Goal: Task Accomplishment & Management: Manage account settings

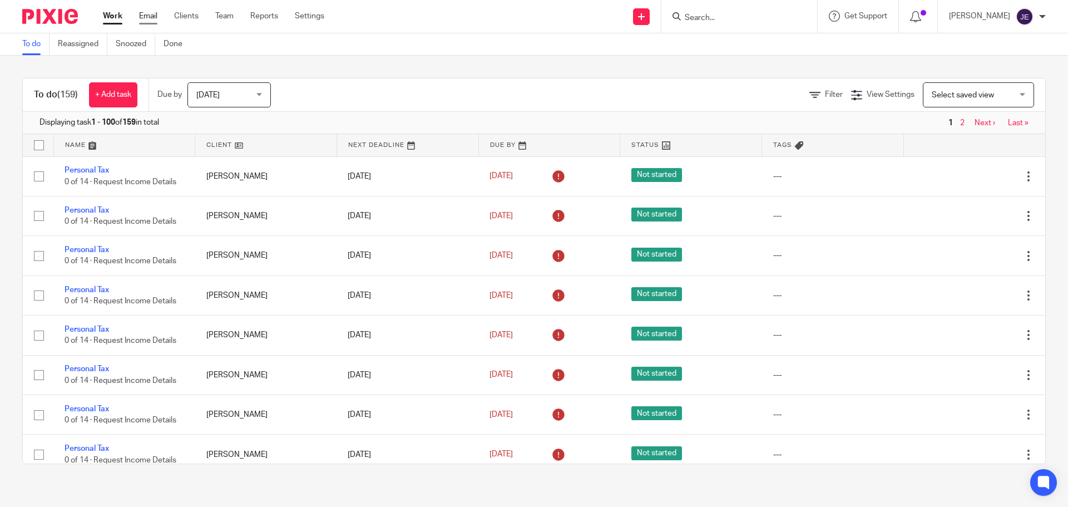
click at [152, 12] on link "Email" at bounding box center [148, 16] width 18 height 11
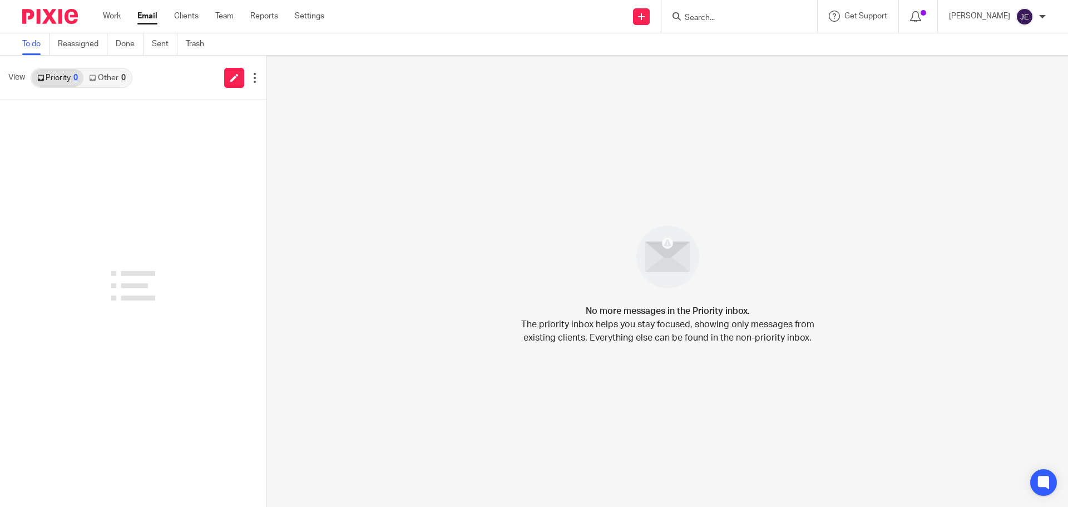
click at [112, 85] on link "Other 0" at bounding box center [106, 78] width 47 height 18
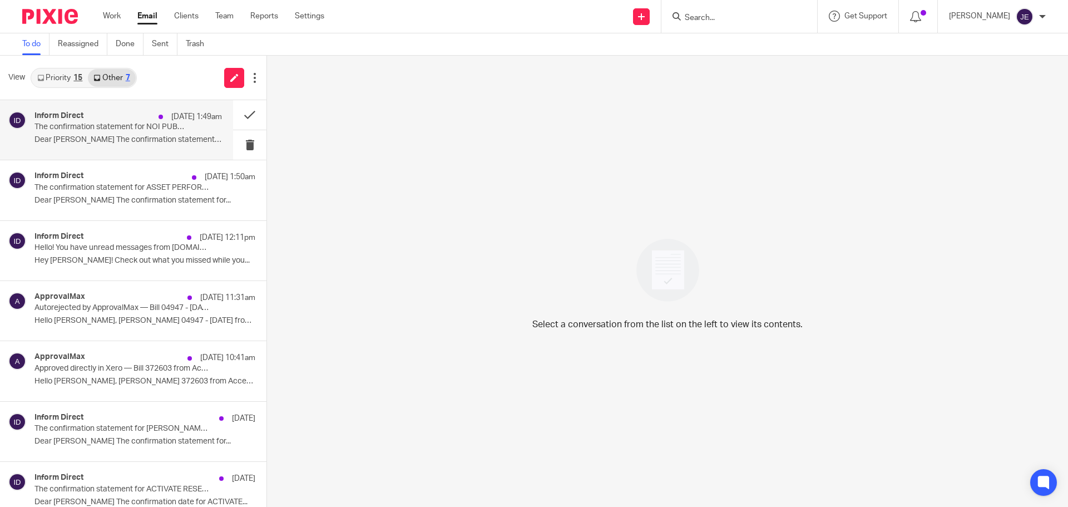
click at [113, 110] on div "Inform Direct 10 Aug 1:49am The confirmation statement for NOI PUBLISHING LIMIT…" at bounding box center [116, 130] width 233 height 60
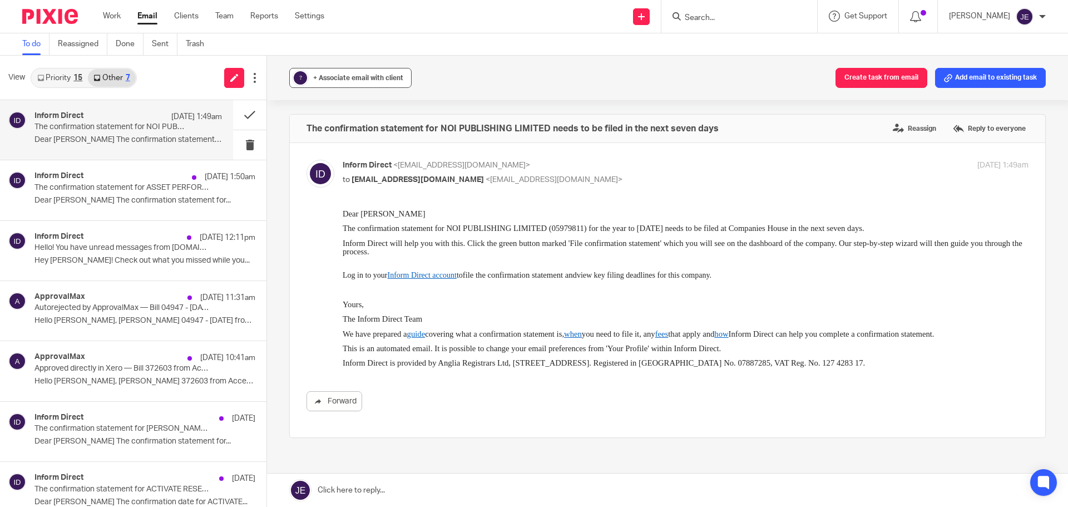
click at [380, 78] on span "+ Associate email with client" at bounding box center [358, 78] width 90 height 7
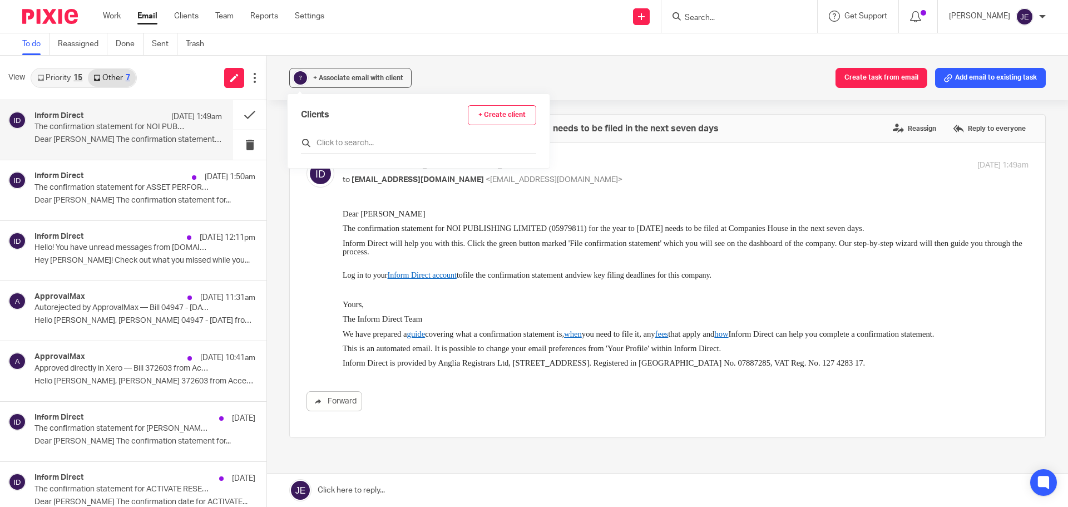
click at [363, 145] on input "text" at bounding box center [418, 142] width 235 height 11
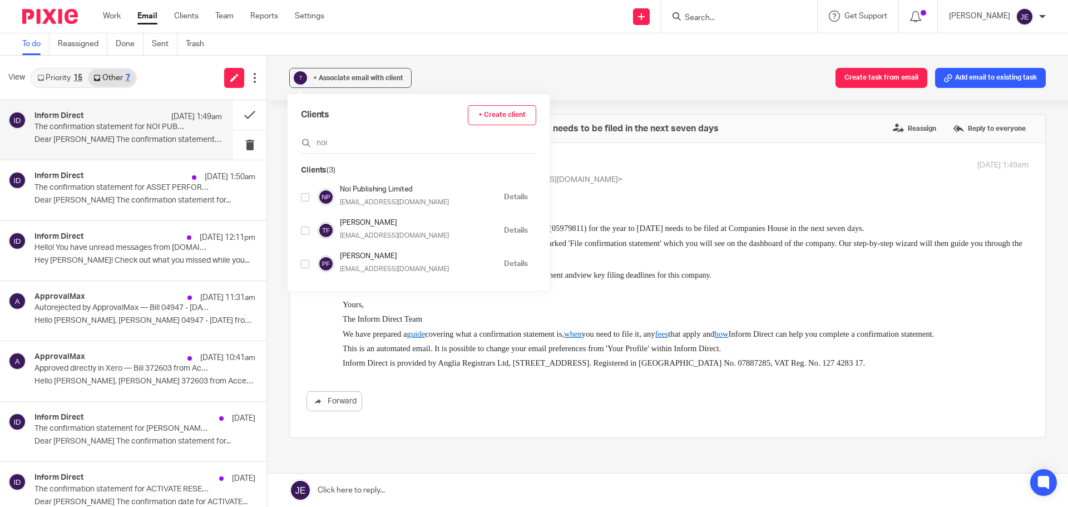
type input "noi"
click at [305, 197] on input "checkbox" at bounding box center [305, 197] width 8 height 8
checkbox input "true"
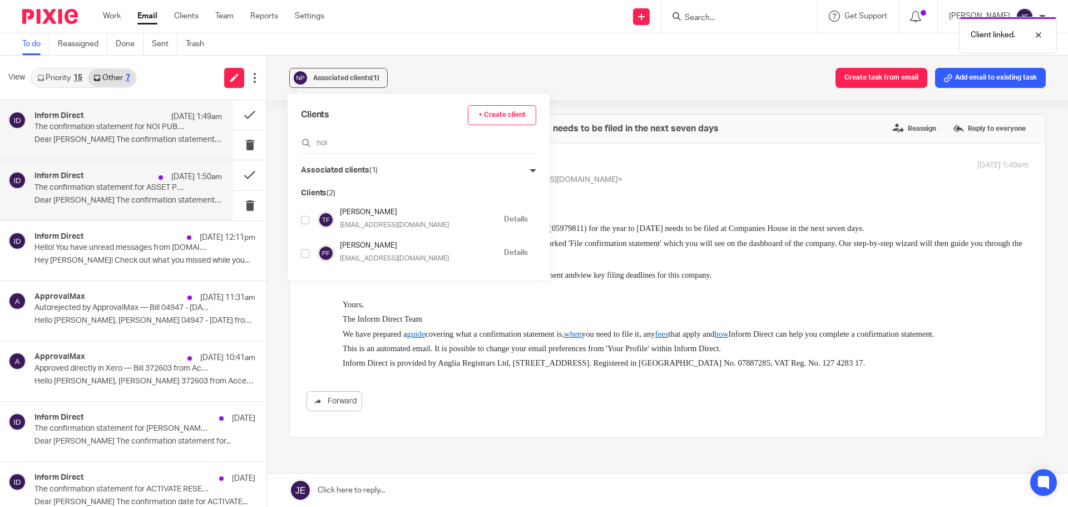
click at [65, 188] on p "The confirmation statement for ASSET PERFORMANCE PARTNERS INTERNATIONAL LTD nee…" at bounding box center [109, 187] width 150 height 9
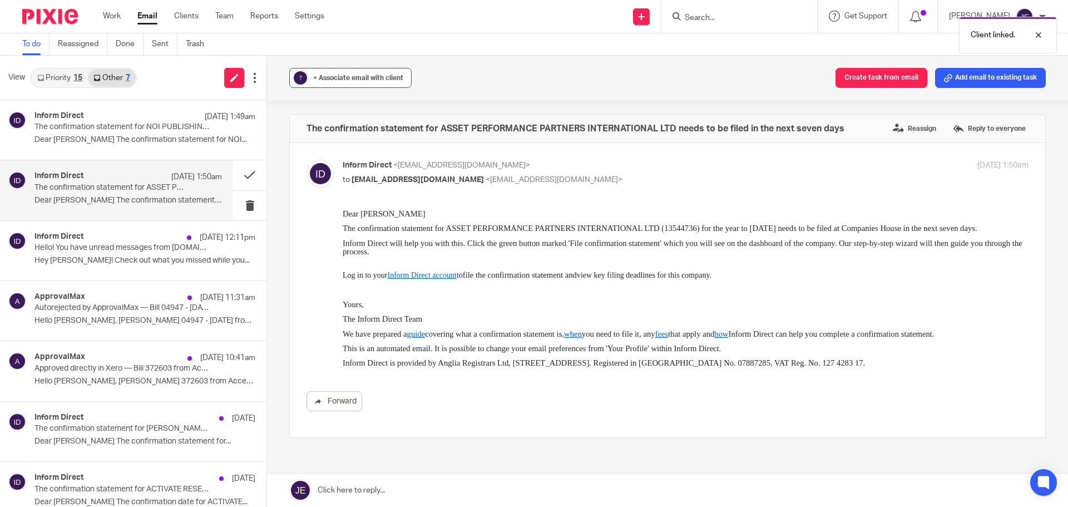
click at [344, 76] on span "+ Associate email with client" at bounding box center [358, 78] width 90 height 7
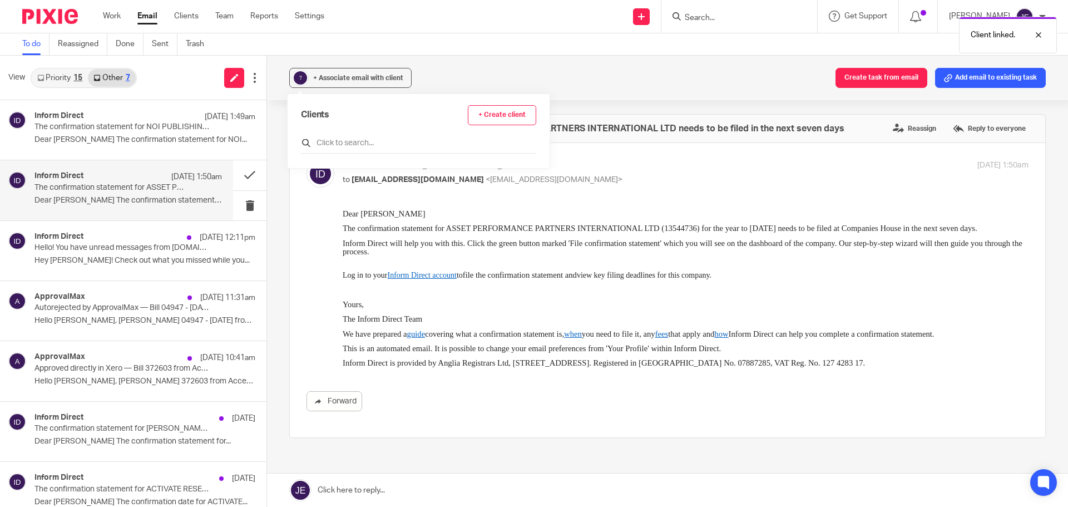
click at [331, 145] on input "text" at bounding box center [418, 142] width 235 height 11
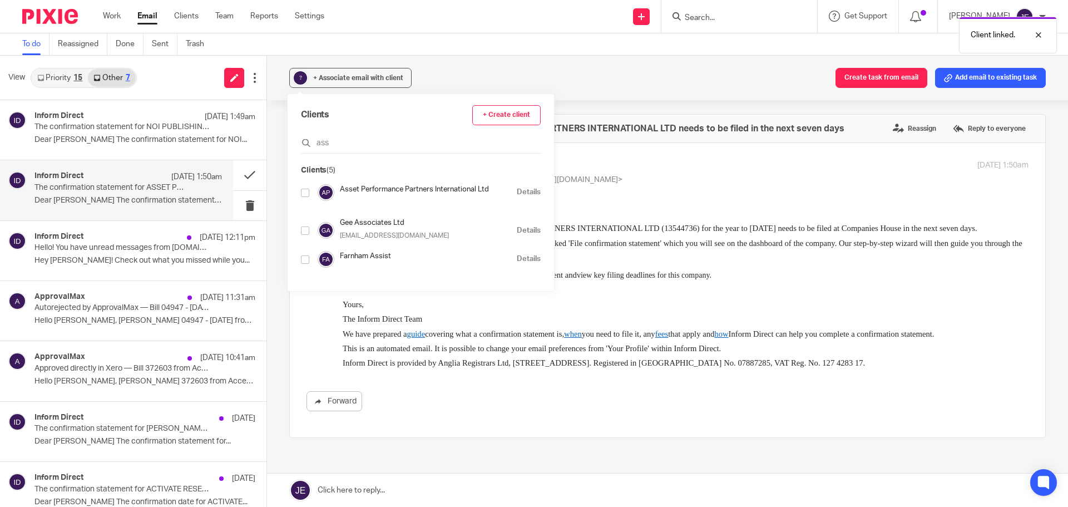
type input "ass"
click at [305, 193] on input "checkbox" at bounding box center [305, 193] width 8 height 8
checkbox input "true"
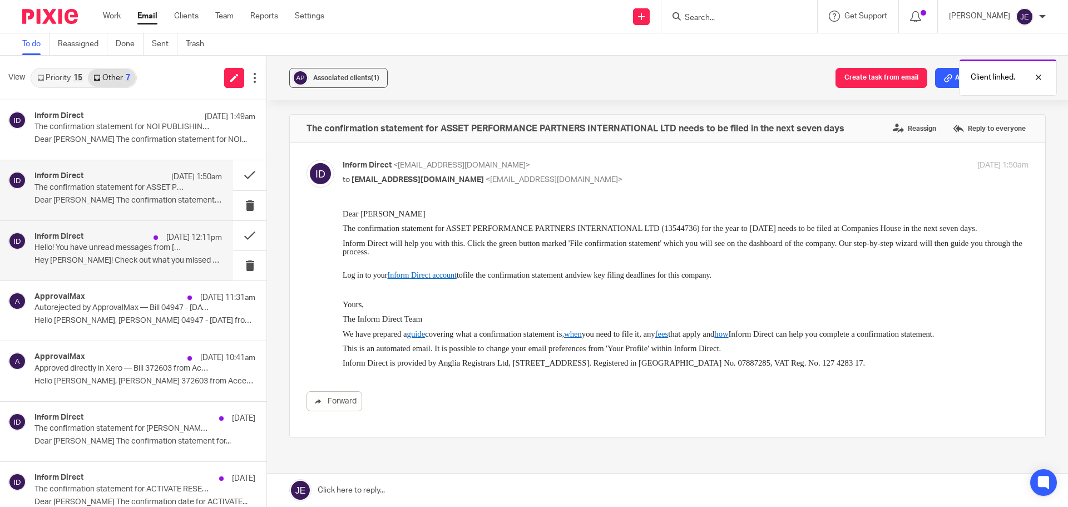
click at [93, 250] on p "Hello! You have unread messages from secure.informdirect.co.uk" at bounding box center [109, 247] width 150 height 9
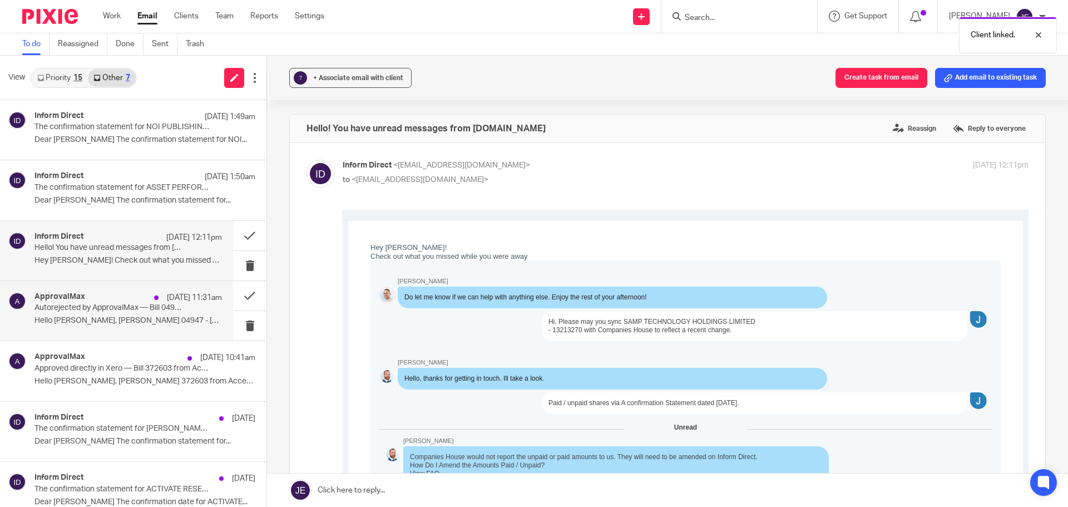
click at [111, 303] on div "ApprovalMax 8 Aug 11:31am" at bounding box center [127, 297] width 187 height 11
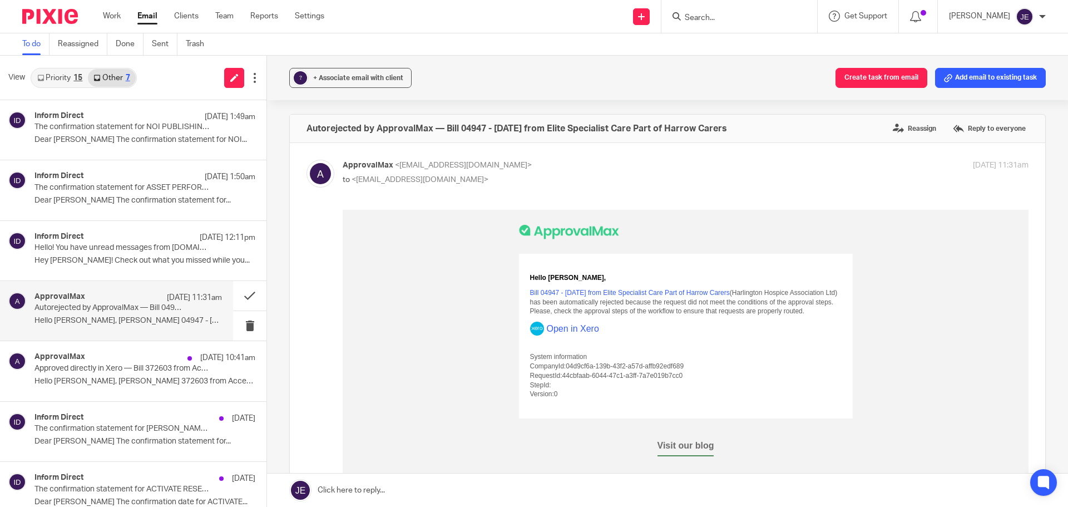
click at [829, 449] on div "Visit our blog" at bounding box center [686, 447] width 334 height 16
click at [108, 371] on p "Approved directly in Xero — Bill 372603 from Access Paysuite Direct debit proce…" at bounding box center [109, 368] width 150 height 9
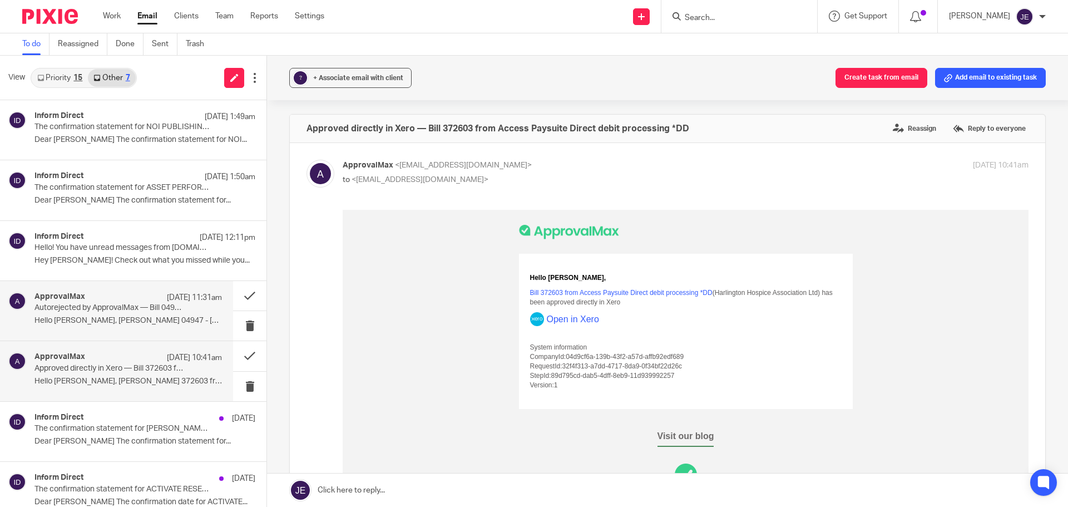
click at [117, 323] on p "Hello Jade, Bill 04947 - July 2025 from..." at bounding box center [127, 320] width 187 height 9
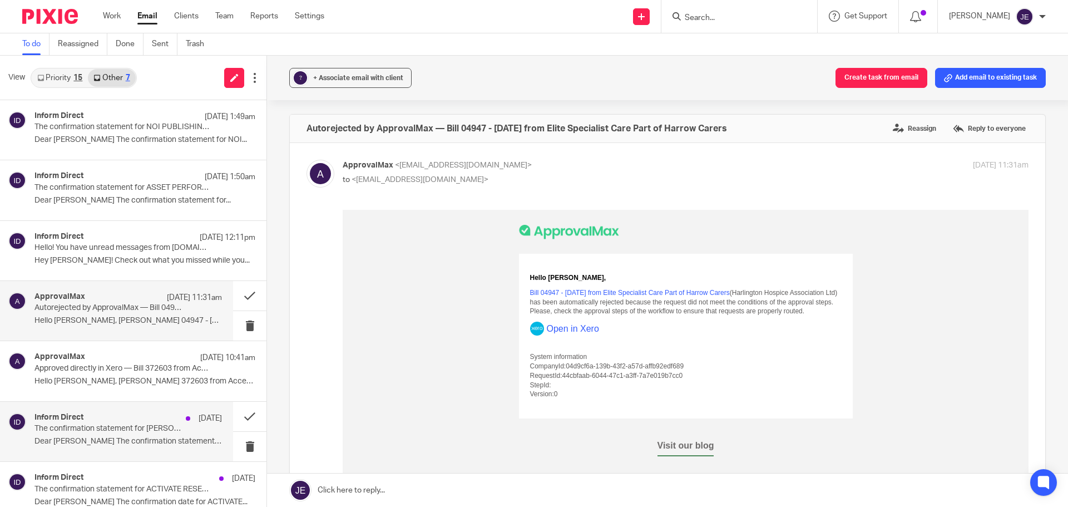
click at [118, 421] on div "Inform Direct 8 Aug" at bounding box center [127, 418] width 187 height 11
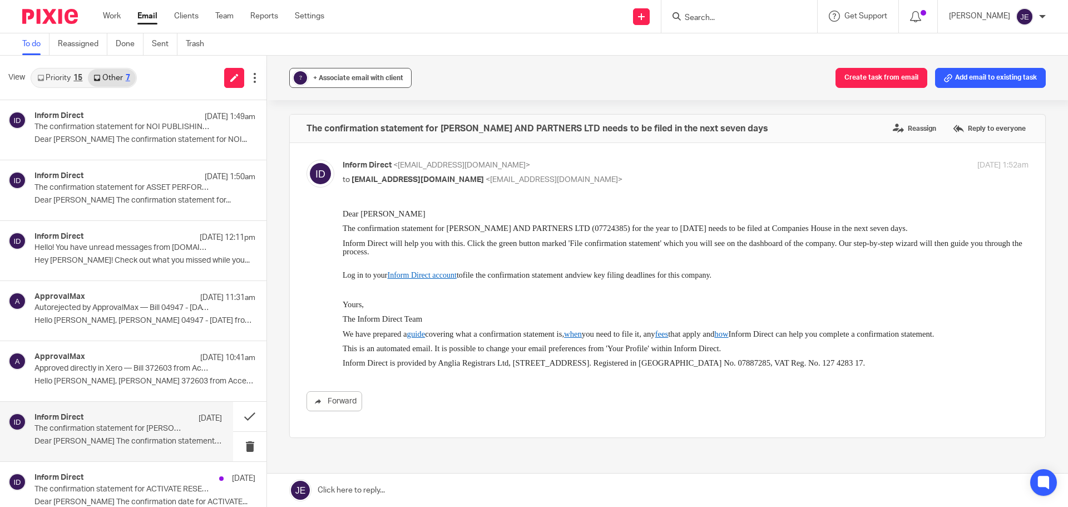
click at [328, 73] on div "+ Associate email with client" at bounding box center [358, 77] width 90 height 11
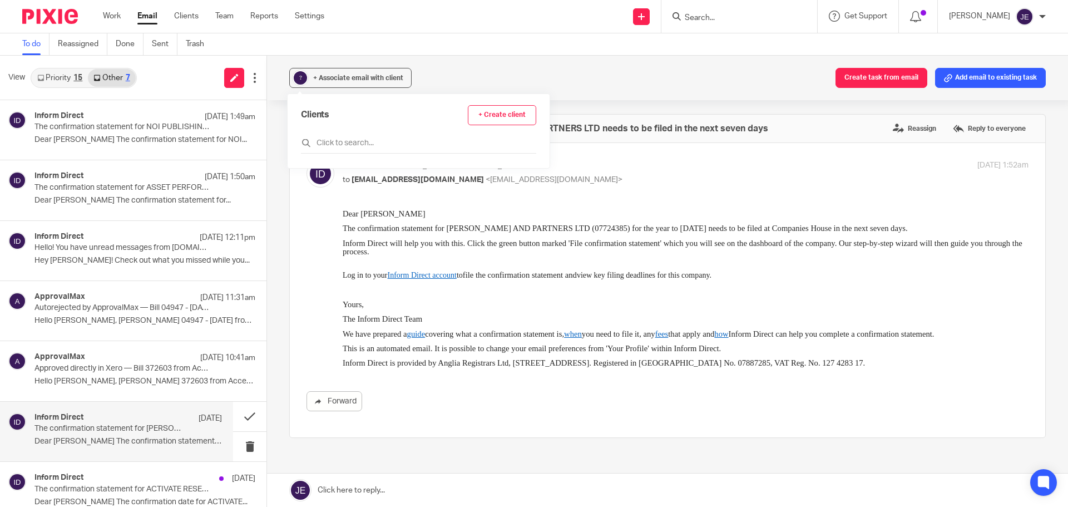
click at [341, 134] on div "Clients + Create client" at bounding box center [418, 129] width 235 height 48
click at [341, 143] on input "text" at bounding box center [418, 142] width 235 height 11
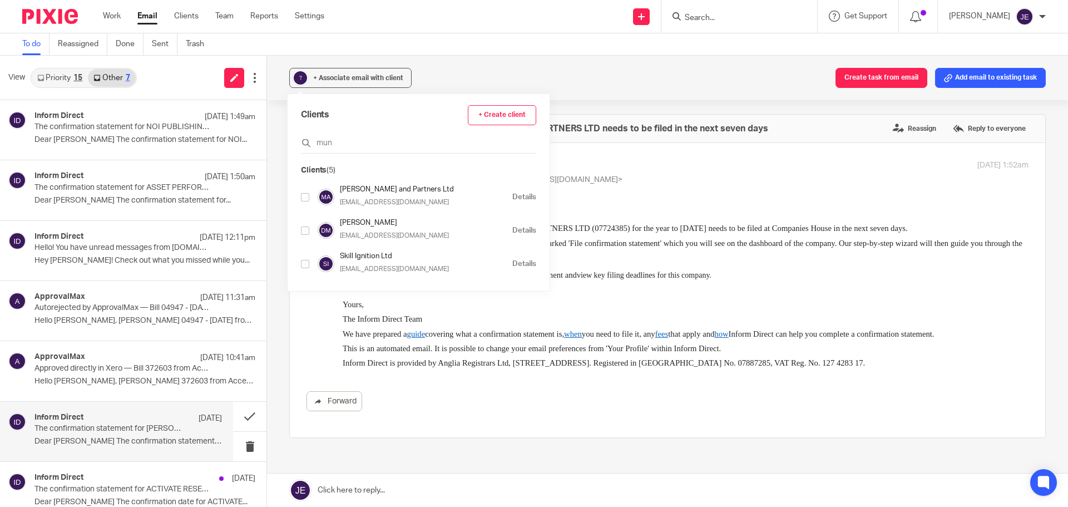
type input "mun"
click at [306, 199] on input "checkbox" at bounding box center [305, 197] width 8 height 8
checkbox input "true"
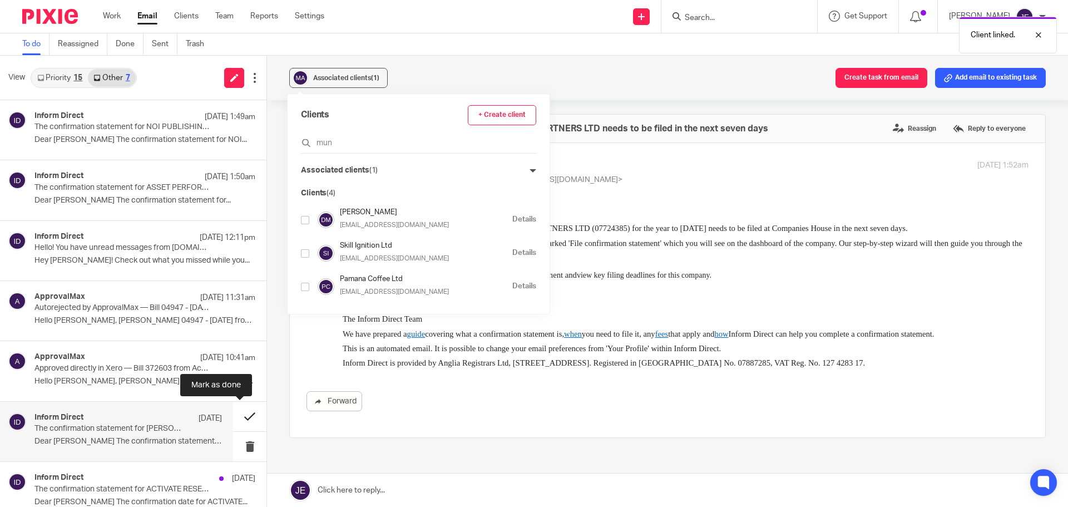
click at [235, 416] on button at bounding box center [249, 416] width 33 height 29
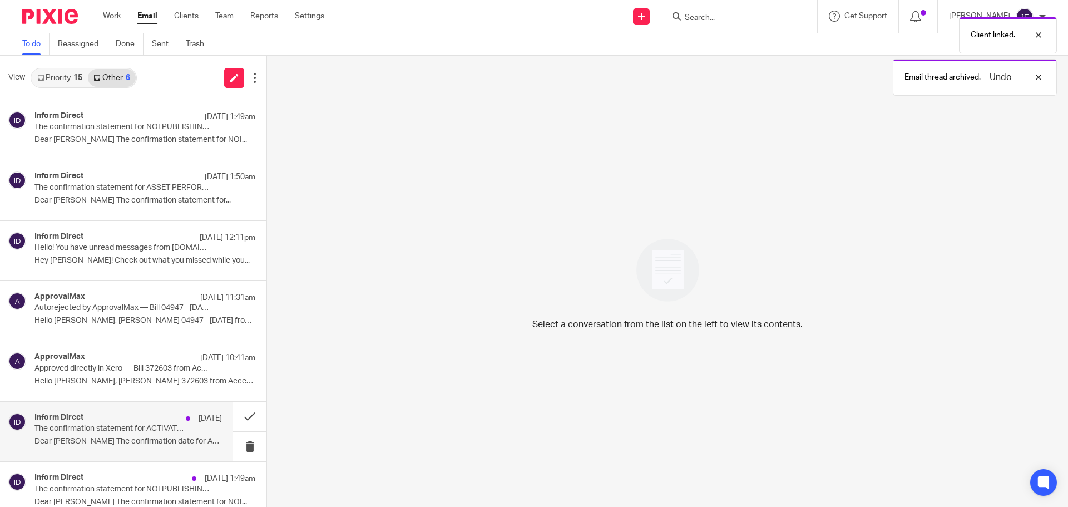
click at [89, 429] on p "The confirmation statement for ACTIVATE RESEARCH LIMITED can now be filed at Co…" at bounding box center [109, 428] width 150 height 9
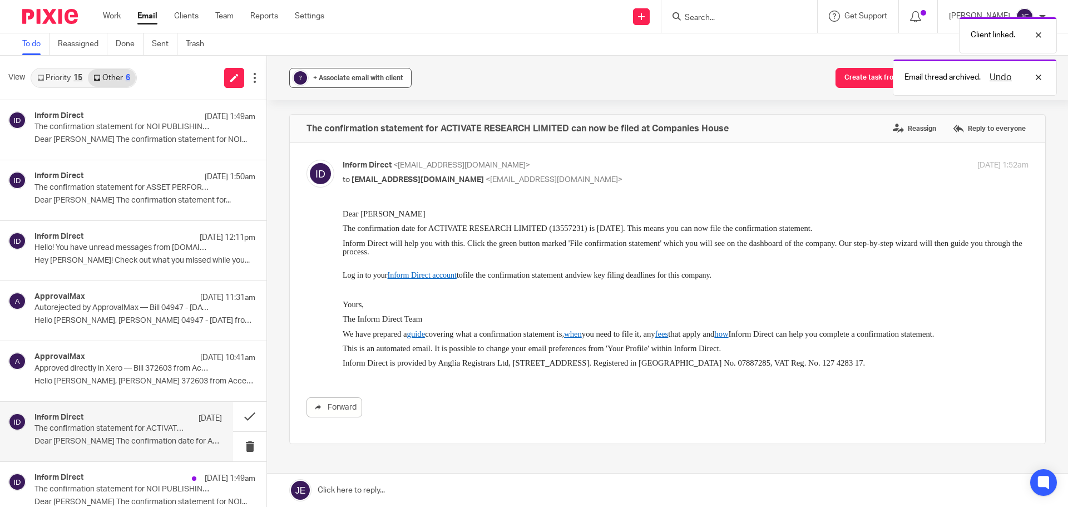
click at [390, 81] on div "+ Associate email with client" at bounding box center [358, 77] width 90 height 11
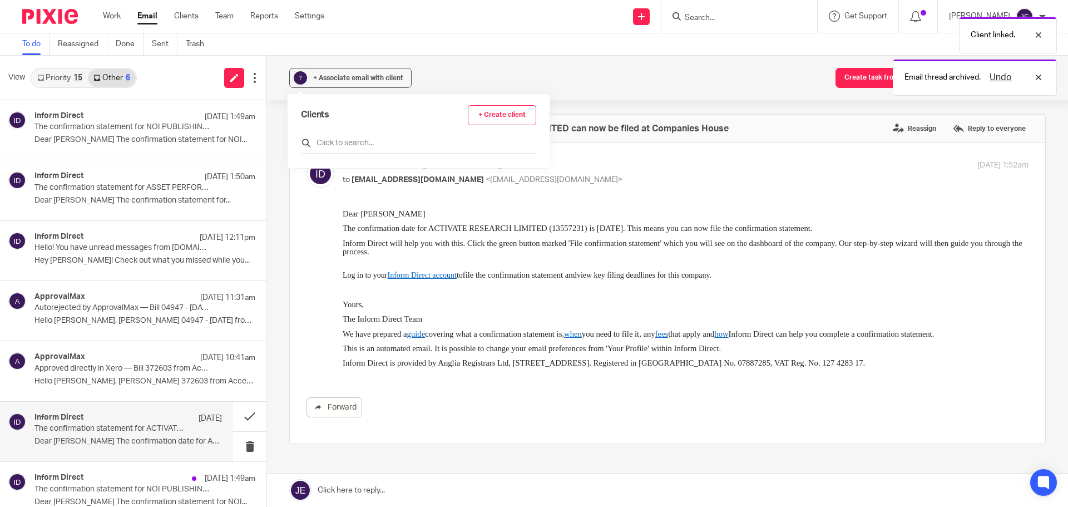
click at [368, 140] on input "text" at bounding box center [418, 142] width 235 height 11
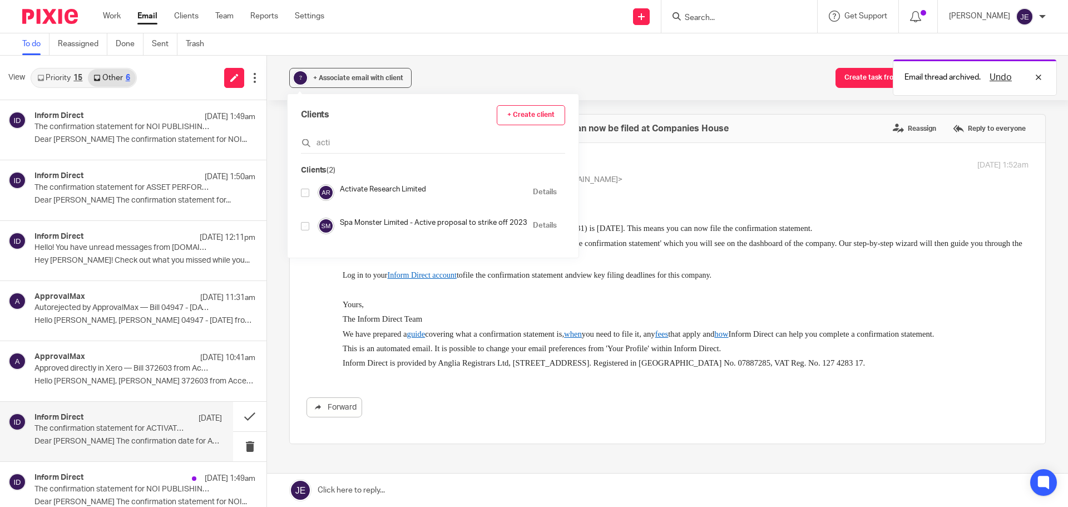
type input "acti"
click at [305, 191] on input "checkbox" at bounding box center [305, 193] width 8 height 8
checkbox input "true"
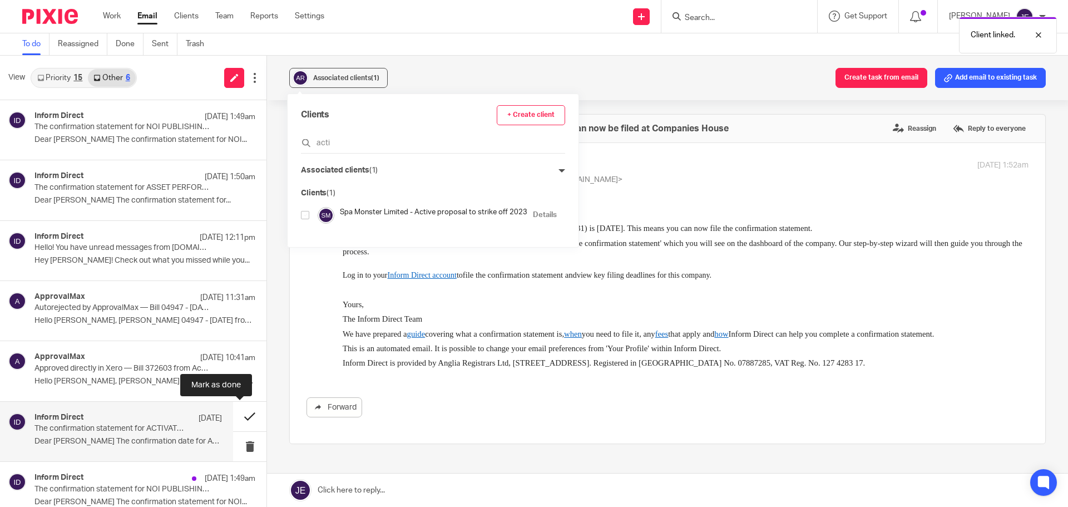
click at [242, 413] on button at bounding box center [249, 416] width 33 height 29
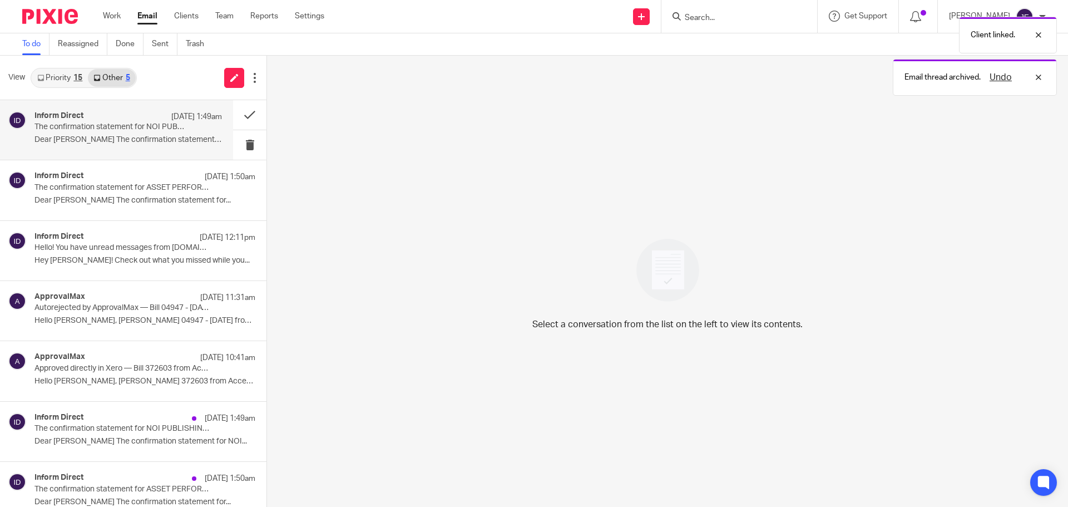
click at [171, 122] on p "10 Aug 1:49am" at bounding box center [196, 116] width 51 height 11
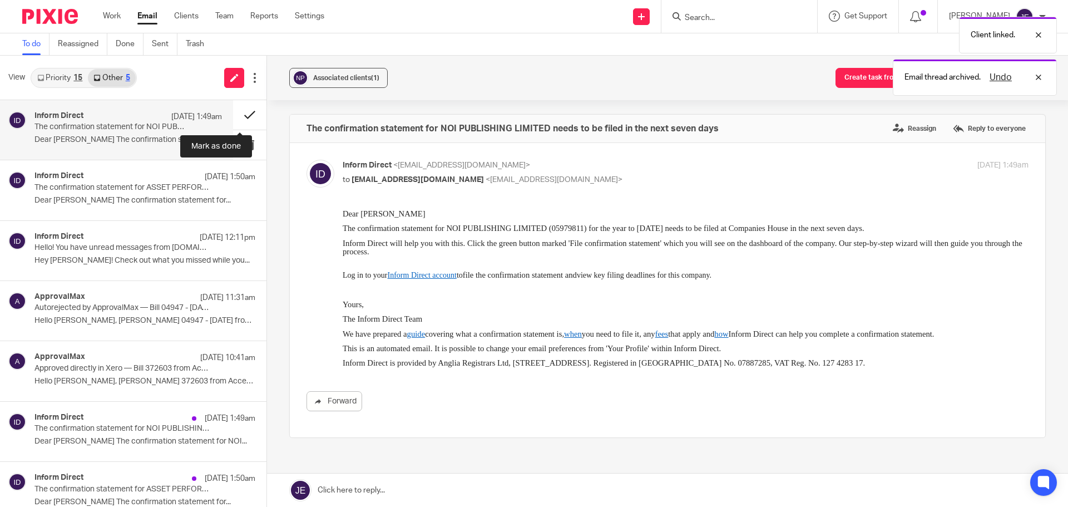
click at [236, 112] on button at bounding box center [249, 114] width 33 height 29
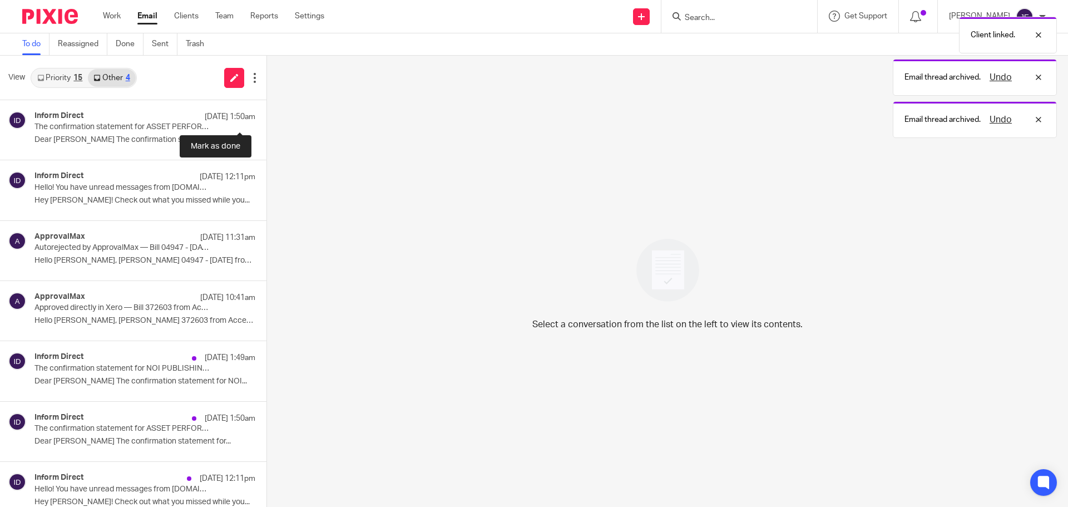
click at [266, 112] on button at bounding box center [270, 114] width 9 height 29
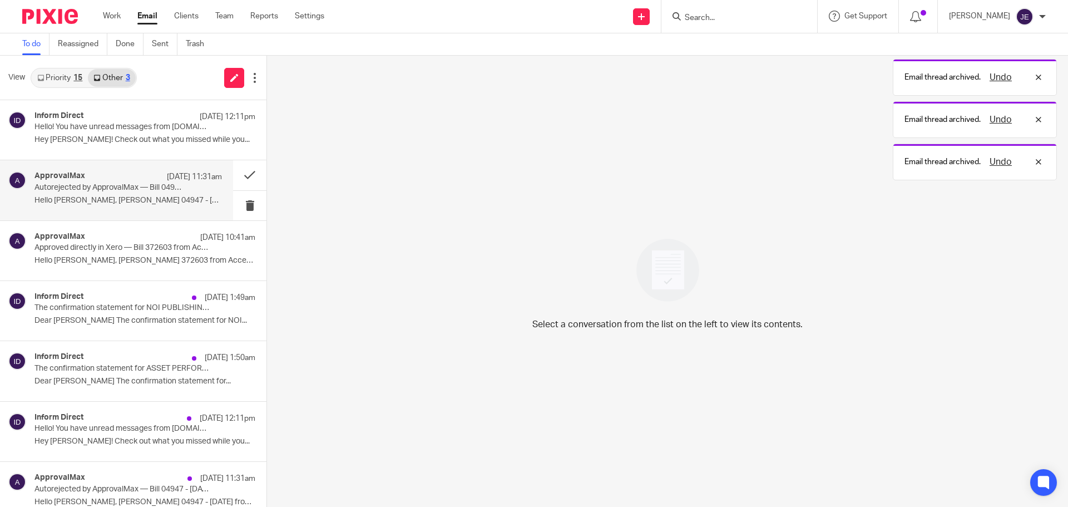
click at [173, 201] on p "Hello Jade, Bill 04947 - July 2025 from..." at bounding box center [127, 200] width 187 height 9
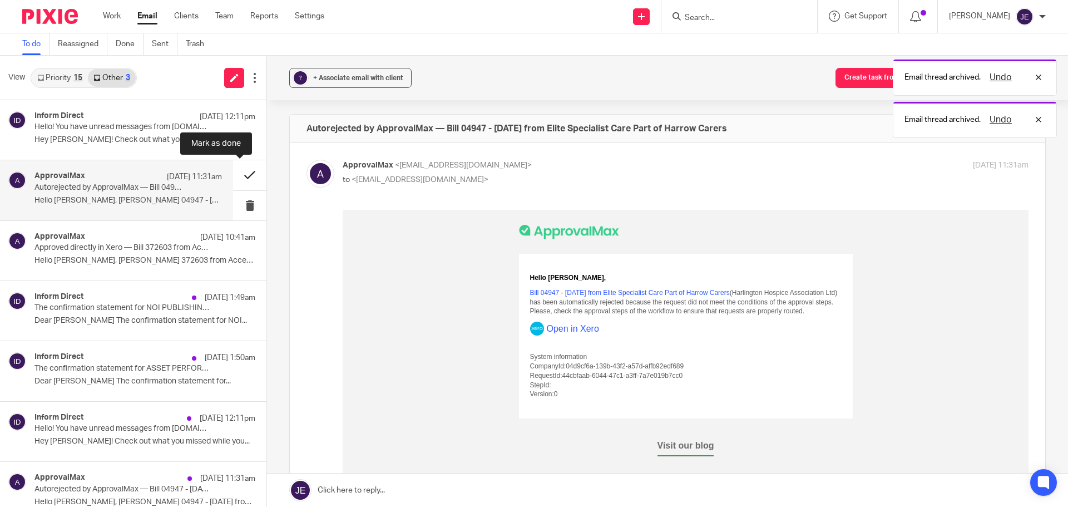
click at [236, 178] on button at bounding box center [249, 174] width 33 height 29
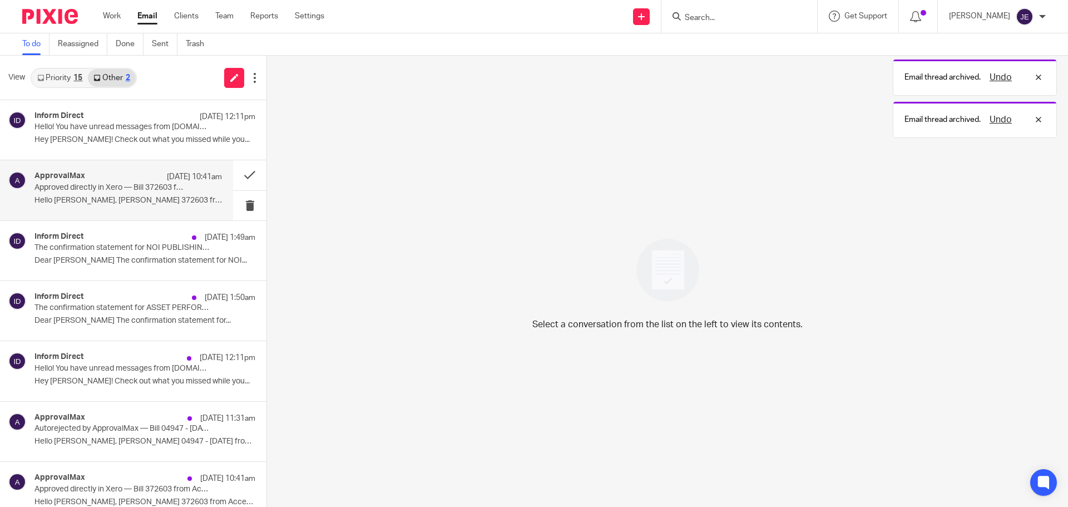
click at [145, 199] on p "Hello Jade, Bill 372603 from Access..." at bounding box center [127, 200] width 187 height 9
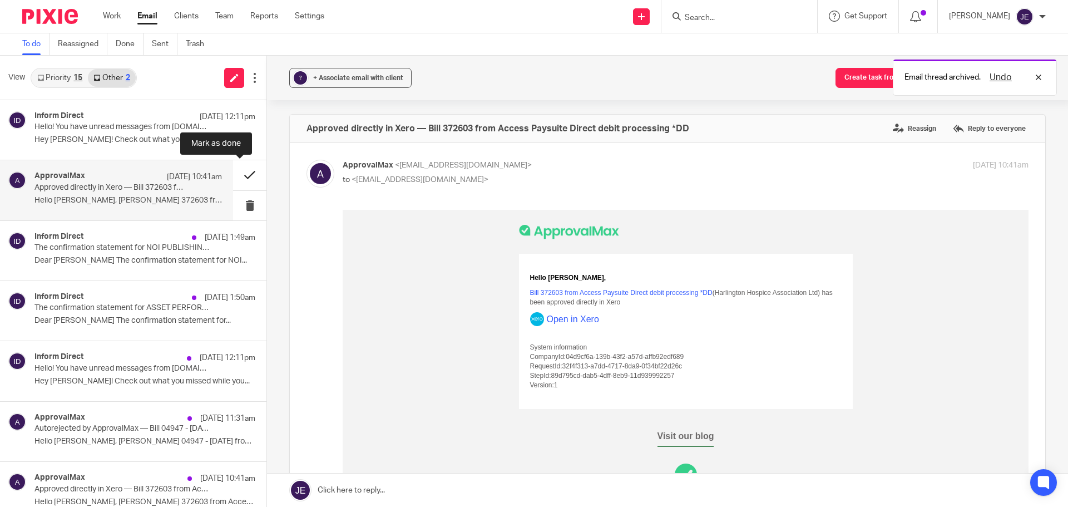
click at [237, 175] on button at bounding box center [249, 174] width 33 height 29
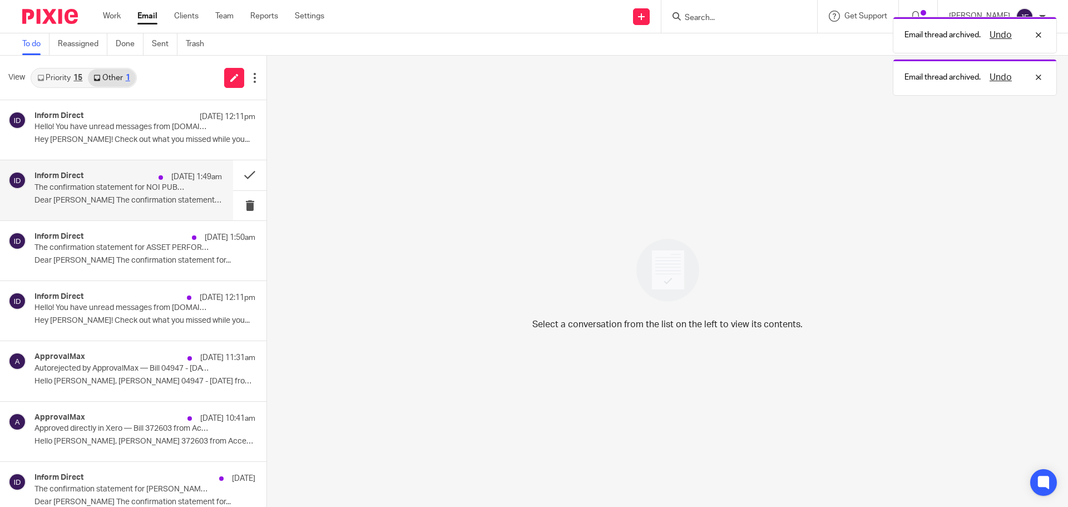
click at [153, 182] on div "10 Aug 1:49am" at bounding box center [187, 176] width 69 height 11
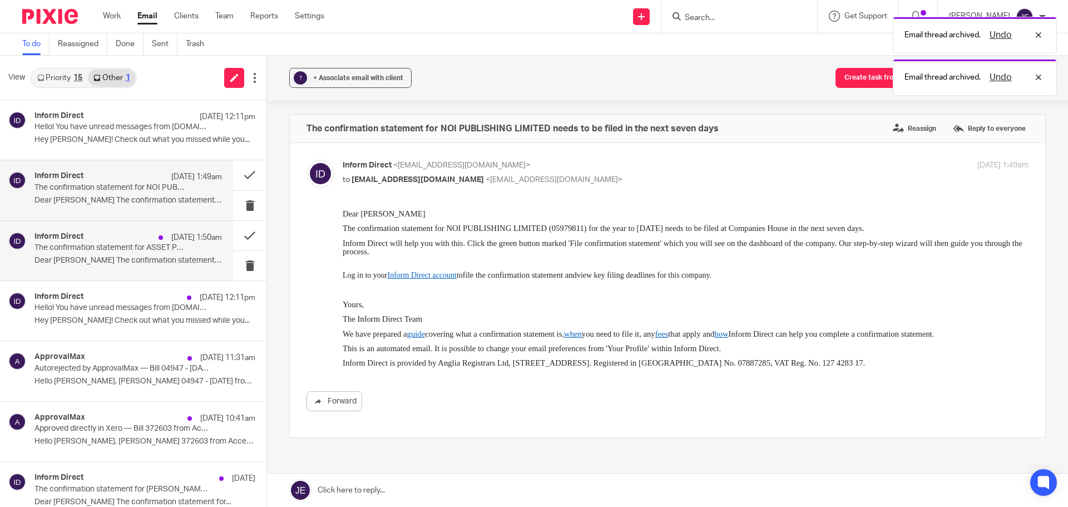
click at [141, 247] on p "The confirmation statement for ASSET PERFORMANCE PARTNERS INTERNATIONAL LTD nee…" at bounding box center [109, 247] width 150 height 9
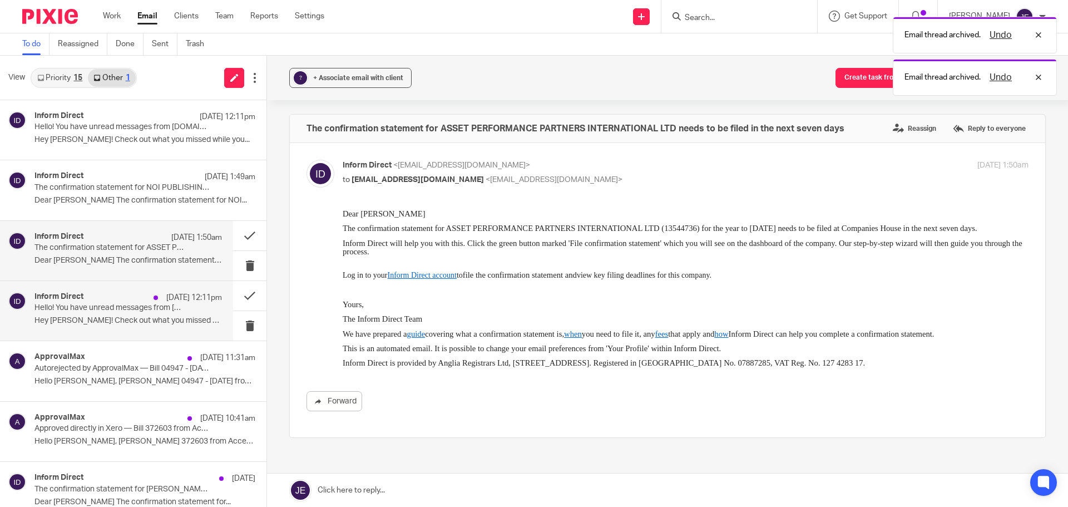
click at [162, 148] on div "Inform Direct 8 Aug 12:11pm Hello! You have unread messages from secure.informd…" at bounding box center [144, 129] width 221 height 37
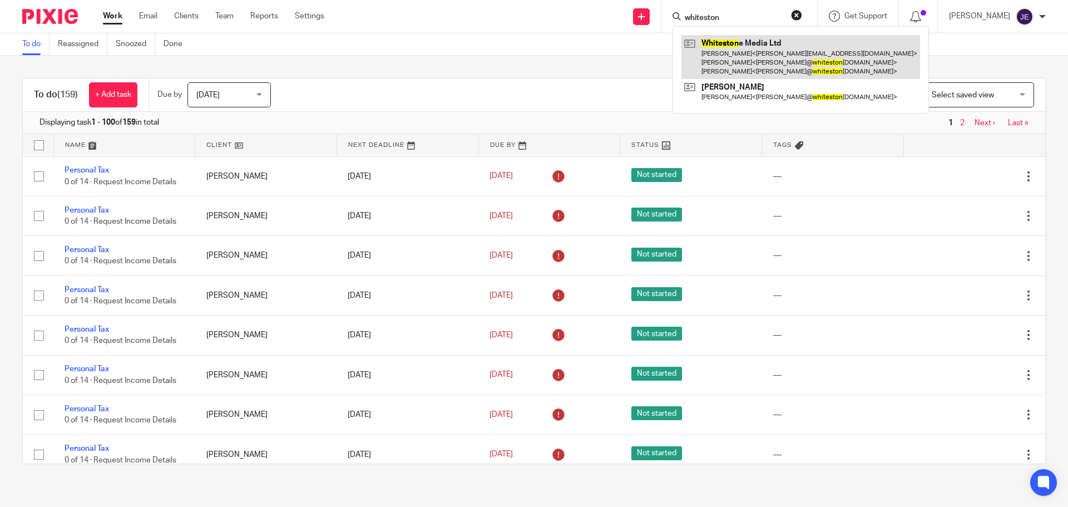
type input "whiteston"
click at [770, 71] on link at bounding box center [800, 57] width 239 height 44
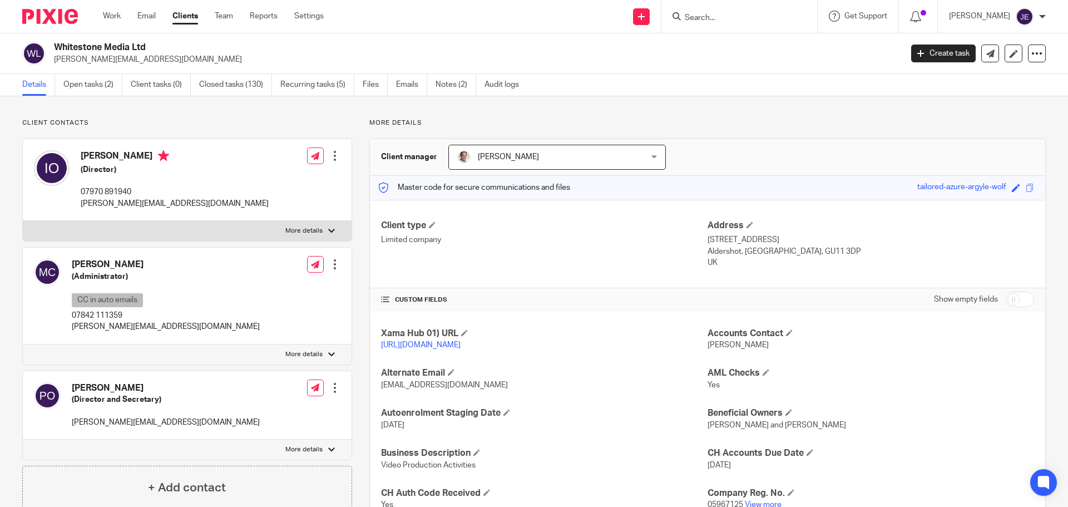
drag, startPoint x: 717, startPoint y: 264, endPoint x: 700, endPoint y: 239, distance: 30.1
click at [700, 239] on div "Client type Limited company Address 30 Grosvenor Road Aldershot, Hampshire, GU1…" at bounding box center [707, 244] width 675 height 89
click at [751, 251] on p "Aldershot, Hampshire, GU11 3DP" at bounding box center [870, 251] width 326 height 11
drag, startPoint x: 783, startPoint y: 250, endPoint x: 816, endPoint y: 253, distance: 32.9
click at [816, 253] on p "Aldershot, Hampshire, GU11 3DP" at bounding box center [870, 251] width 326 height 11
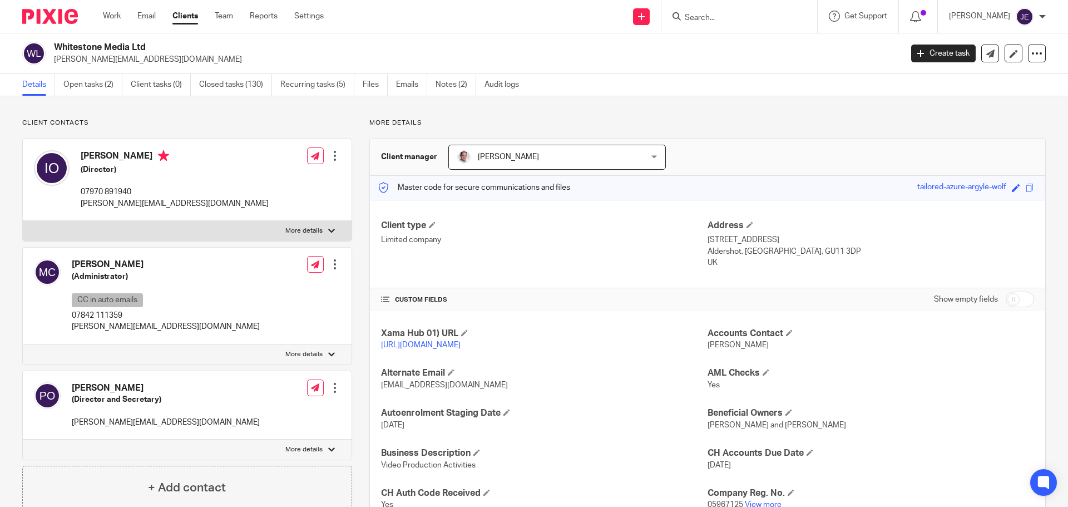
copy p "GU11 3DP"
drag, startPoint x: 705, startPoint y: 238, endPoint x: 767, endPoint y: 240, distance: 61.8
click at [767, 240] on p "30 Grosvenor Road" at bounding box center [870, 239] width 326 height 11
click at [775, 239] on p "30 Grosvenor Road" at bounding box center [870, 239] width 326 height 11
drag, startPoint x: 771, startPoint y: 239, endPoint x: 702, endPoint y: 241, distance: 69.0
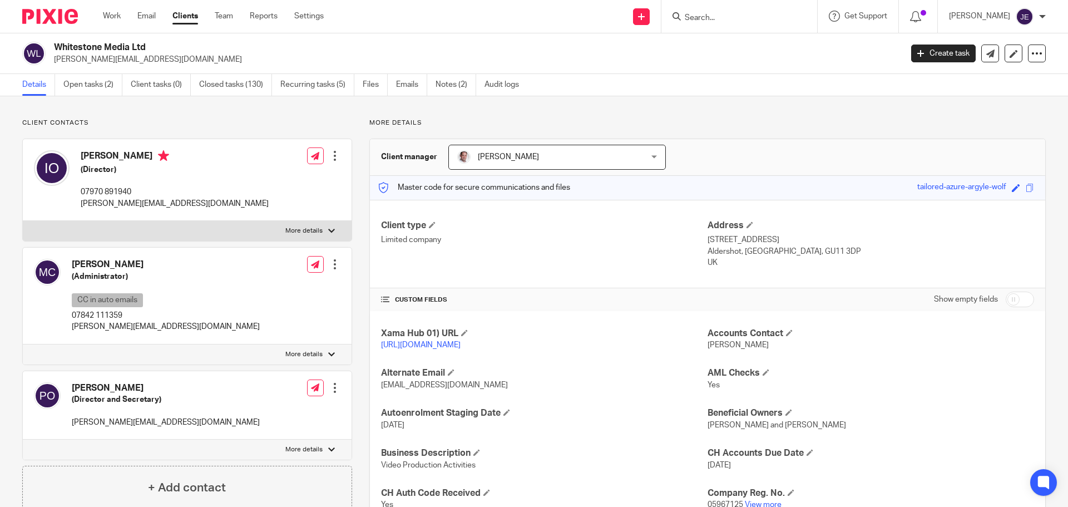
click at [707, 241] on p "30 Grosvenor Road" at bounding box center [870, 239] width 326 height 11
copy p "30 Grosvenor Road"
click at [765, 257] on p "Aldershot, Hampshire, GU11 3DP" at bounding box center [870, 251] width 326 height 11
drag, startPoint x: 702, startPoint y: 251, endPoint x: 816, endPoint y: 254, distance: 113.5
click at [816, 254] on p "Aldershot, Hampshire, GU11 3DP" at bounding box center [870, 251] width 326 height 11
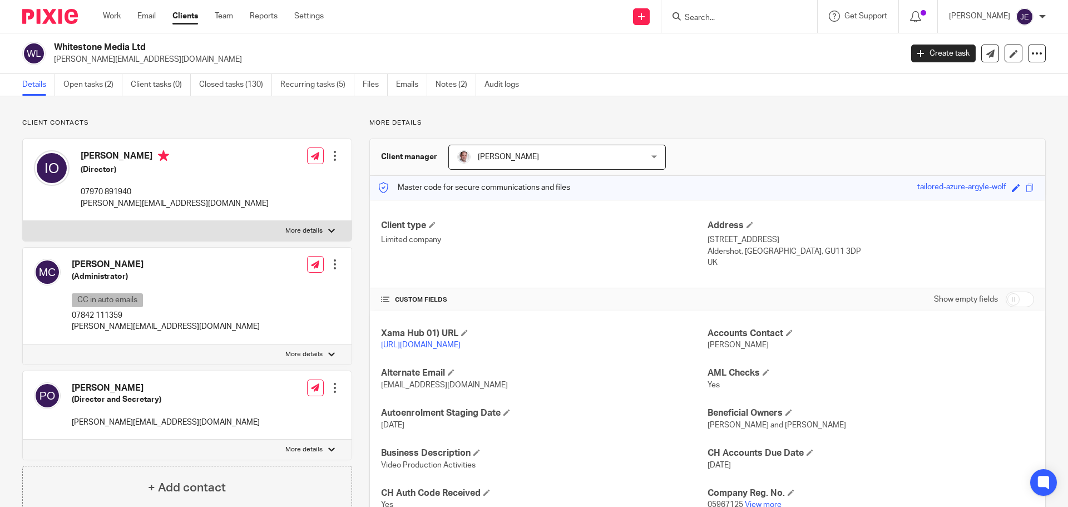
copy p "Aldershot, Hampshire, GU11 3DP"
click at [148, 14] on link "Email" at bounding box center [146, 16] width 18 height 11
